Goal: Use online tool/utility: Utilize a website feature to perform a specific function

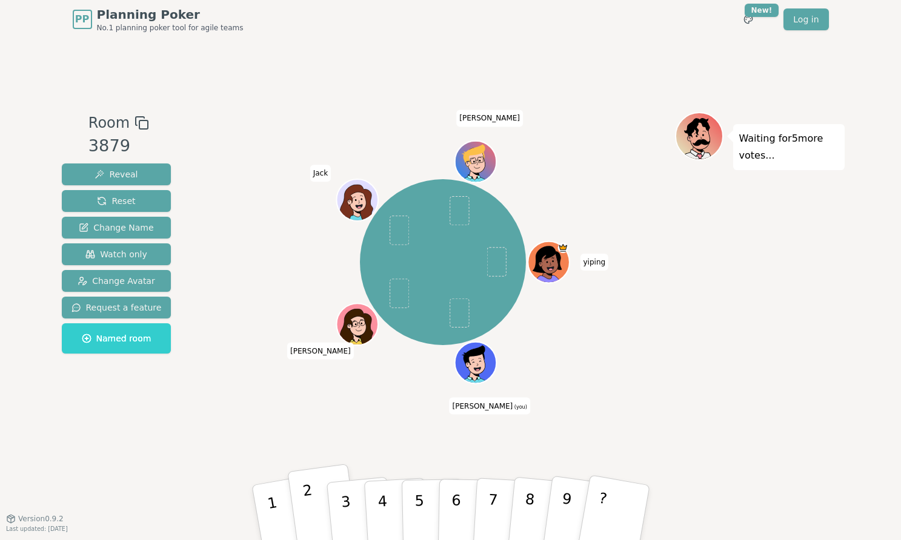
click at [316, 506] on button "2" at bounding box center [323, 513] width 72 height 98
click at [279, 404] on div "yiping Colin (you) Zach Jack Ian" at bounding box center [442, 278] width 463 height 333
drag, startPoint x: 379, startPoint y: 509, endPoint x: 354, endPoint y: 507, distance: 24.9
click at [354, 507] on div "1 2 3 4 5 6 7 8 9 ?" at bounding box center [450, 513] width 363 height 42
drag, startPoint x: 377, startPoint y: 508, endPoint x: 342, endPoint y: 507, distance: 35.1
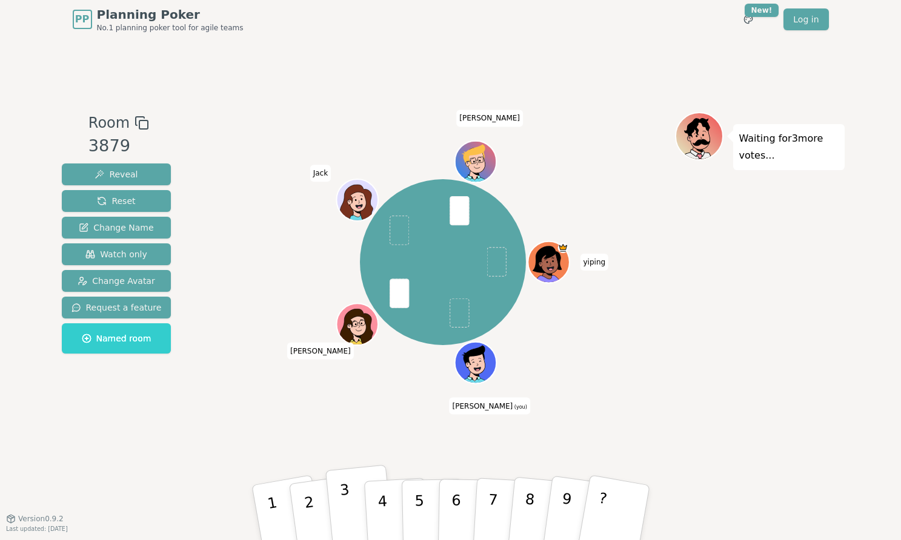
click at [342, 507] on div "1 2 3 4 5 6 7 8 9 ?" at bounding box center [450, 513] width 363 height 42
click at [357, 514] on button "3" at bounding box center [359, 513] width 69 height 96
drag, startPoint x: 410, startPoint y: 6, endPoint x: 355, endPoint y: 449, distance: 446.9
click at [355, 449] on div "Room 3879 Reveal Reset Change Name Watch only Change Avatar Request a feature N…" at bounding box center [451, 279] width 788 height 480
click at [377, 508] on p "4" at bounding box center [382, 514] width 13 height 66
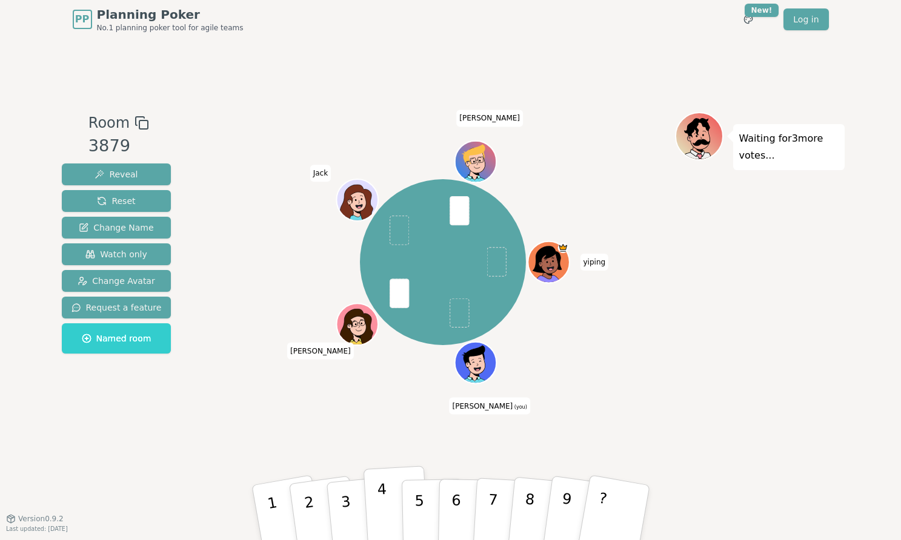
click at [371, 517] on button "4" at bounding box center [396, 513] width 66 height 95
click at [339, 427] on div "yiping Colin (you) Zach Jack Ian" at bounding box center [442, 278] width 463 height 333
click at [350, 519] on p "3" at bounding box center [347, 515] width 16 height 66
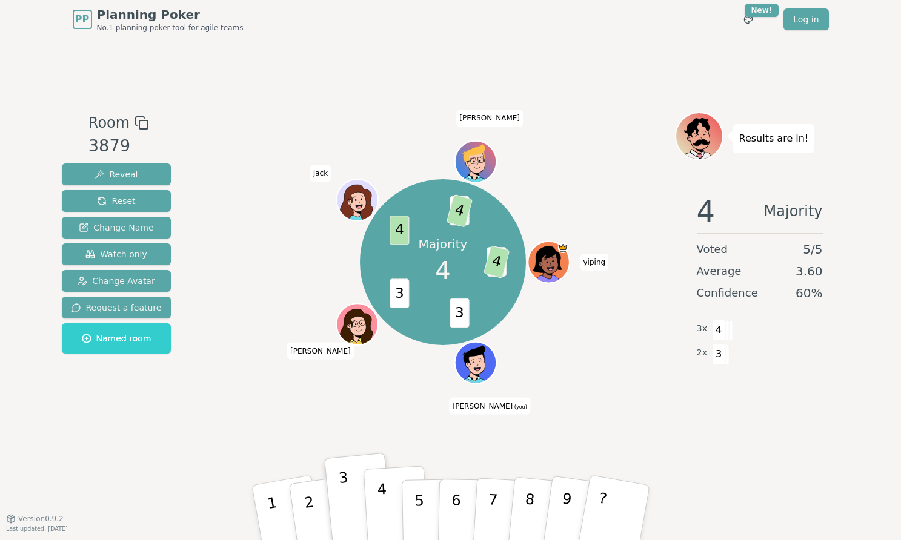
click at [386, 502] on button "4" at bounding box center [396, 513] width 66 height 95
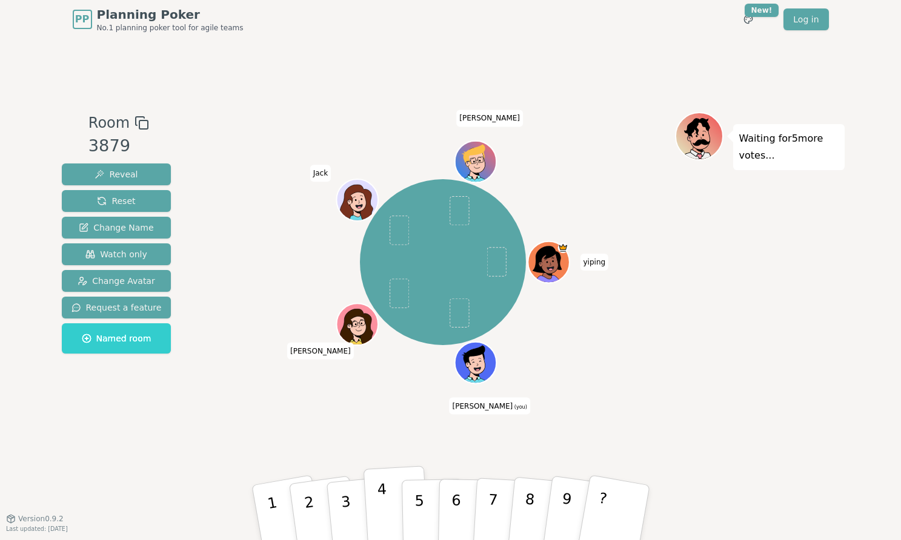
click at [393, 504] on button "4" at bounding box center [396, 513] width 66 height 95
click at [419, 511] on p "5" at bounding box center [419, 512] width 10 height 65
click at [378, 509] on p "4" at bounding box center [382, 514] width 13 height 66
click at [351, 502] on button "3" at bounding box center [359, 513] width 69 height 96
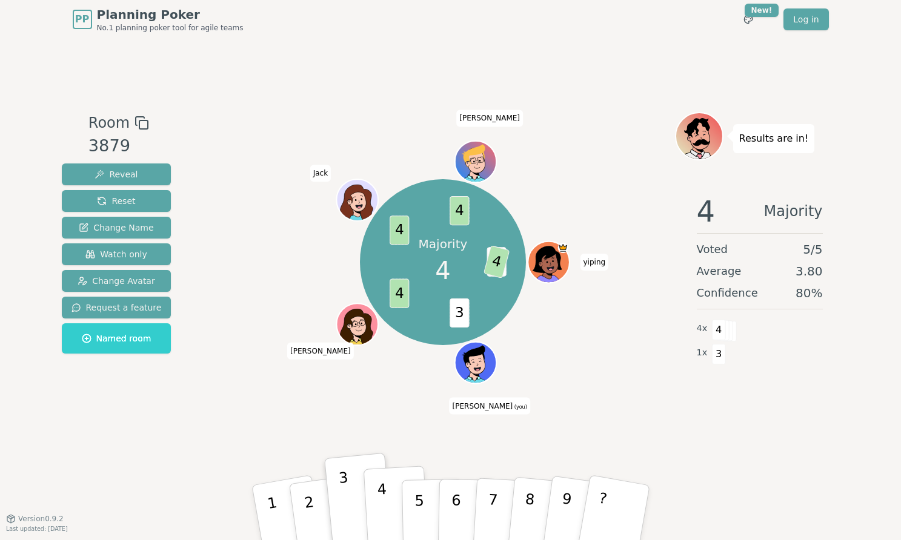
click at [385, 488] on p "4" at bounding box center [382, 514] width 13 height 66
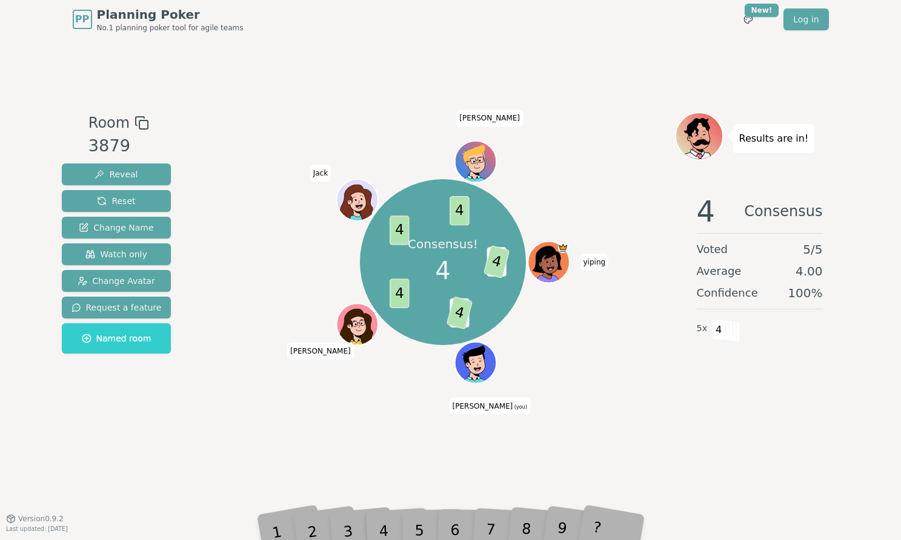
click at [276, 388] on div "Consensus! 4 3 4 3 4 4 4 4 yiping Colin (you) Zach Jack Ian" at bounding box center [442, 262] width 463 height 257
click at [303, 483] on div "Room 3879 Reveal Reset Change Name Watch only Change Avatar Request a feature N…" at bounding box center [451, 279] width 788 height 480
click at [207, 114] on div "Room 3879 Reveal Reset Change Name Watch only Change Avatar Request a feature N…" at bounding box center [451, 278] width 788 height 333
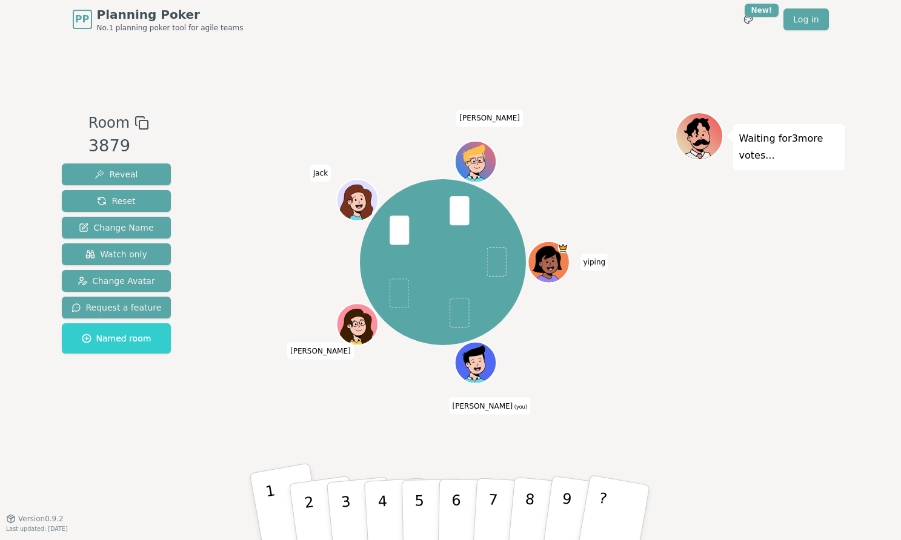
click at [267, 506] on button "1" at bounding box center [287, 513] width 76 height 100
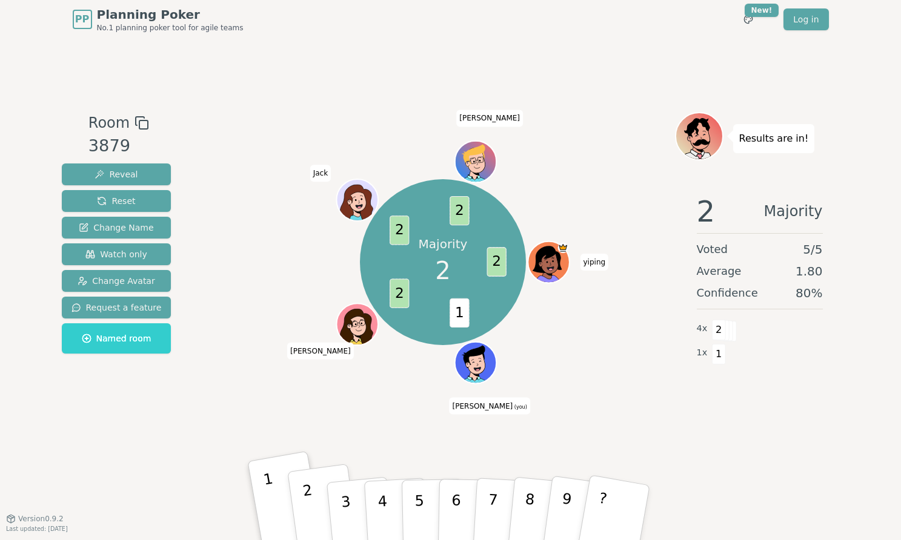
drag, startPoint x: 21, startPoint y: 193, endPoint x: 308, endPoint y: 501, distance: 421.8
click at [308, 501] on p "2" at bounding box center [310, 515] width 18 height 66
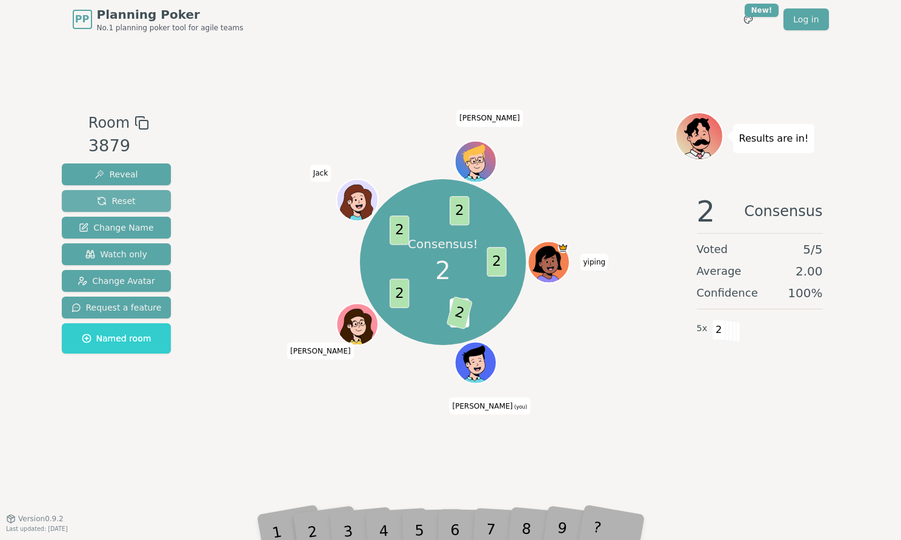
click at [153, 201] on button "Reset" at bounding box center [117, 201] width 110 height 22
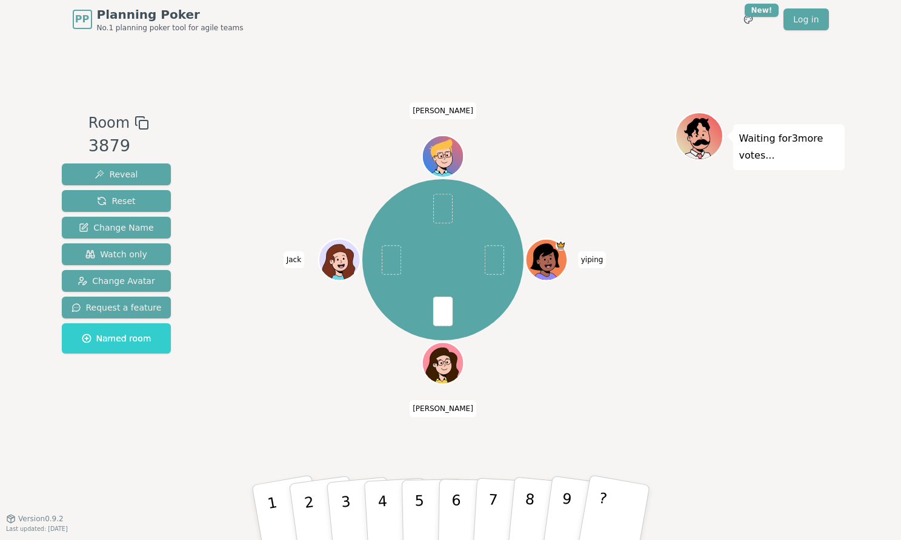
click at [254, 144] on div "yiping Zach Jack Ian" at bounding box center [442, 260] width 463 height 252
click at [367, 110] on div "Room 3879 Reveal Reset Change Name Watch only Change Avatar Request a feature N…" at bounding box center [451, 279] width 788 height 480
click at [371, 147] on div "yiping Zach Jack Ian" at bounding box center [442, 260] width 463 height 252
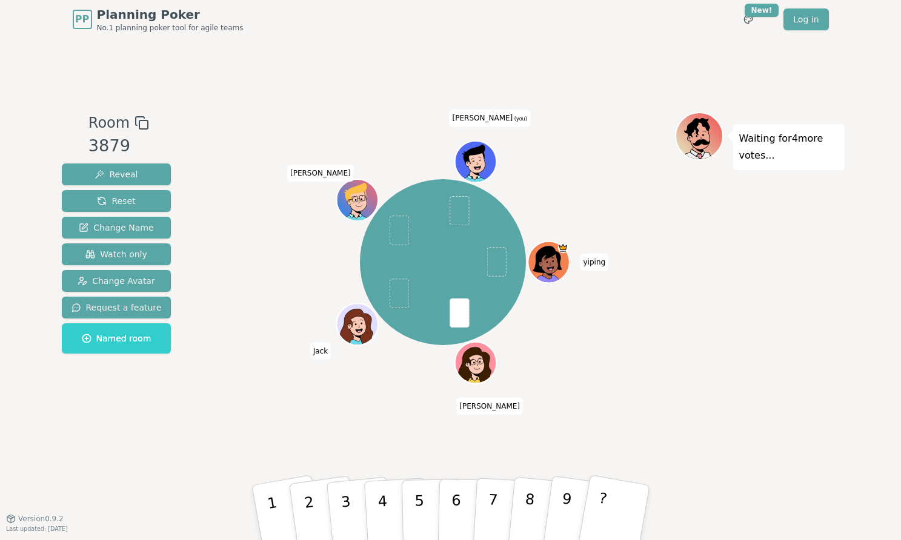
click at [364, 130] on div at bounding box center [442, 123] width 463 height 22
click at [323, 115] on div at bounding box center [442, 123] width 463 height 22
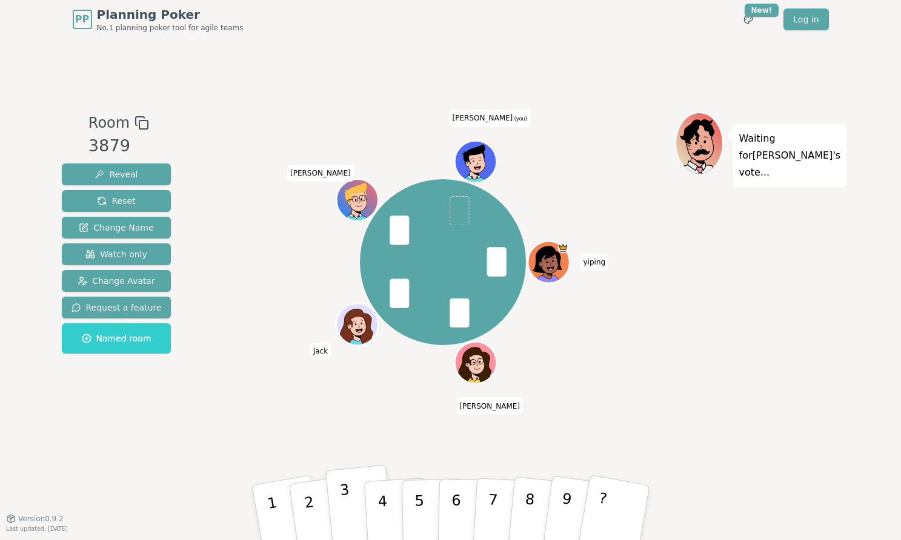
click at [347, 511] on p "3" at bounding box center [347, 515] width 16 height 66
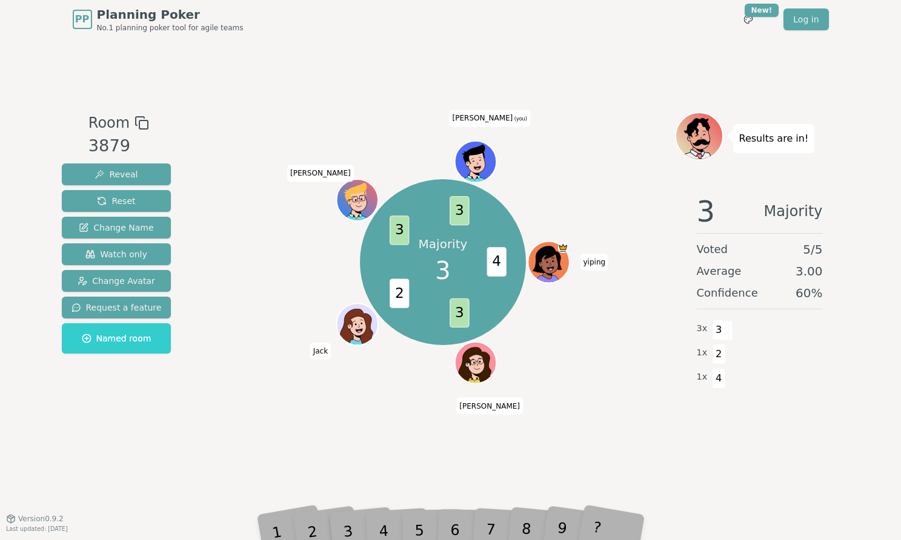
click at [266, 386] on div "Majority 3 4 3 2 3 3 [PERSON_NAME] [PERSON_NAME] (you)" at bounding box center [442, 262] width 463 height 257
